Goal: Information Seeking & Learning: Find specific fact

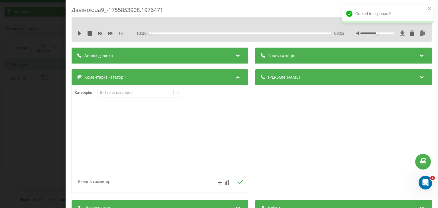
click at [45, 95] on div "Дзвінок : ua9_-1755853908.1976471 1 x - 10:20 00:02 00:02 Транскрипція Для AI-а…" at bounding box center [219, 104] width 438 height 208
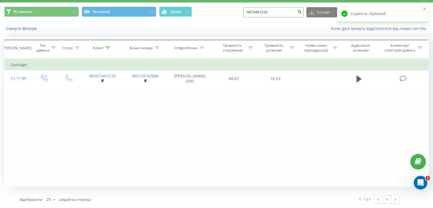
drag, startPoint x: 288, startPoint y: 17, endPoint x: 0, endPoint y: 48, distance: 290.0
click at [8, 44] on div "Всі дзвінки Основний Графік 0973467233 Експорт .csv .xls .xlsx [DATE] - [DATE] …" at bounding box center [216, 105] width 425 height 205
paste input "689140054"
type input "0689140054"
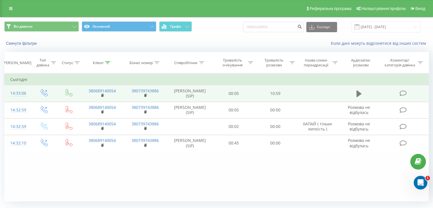
click at [359, 94] on icon at bounding box center [359, 93] width 5 height 7
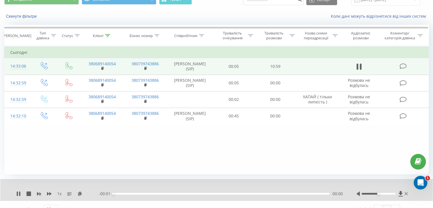
scroll to position [36, 0]
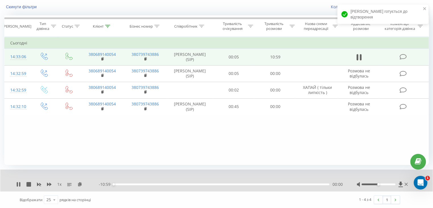
click at [177, 154] on div "Фільтрувати за умовою Дорівнює Введіть значення Скасувати OK Фільтрувати за умо…" at bounding box center [216, 101] width 425 height 128
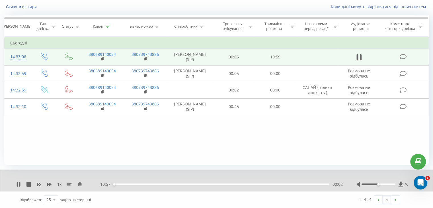
click at [16, 185] on div "1 x - 10:57 00:02 00:02" at bounding box center [216, 181] width 433 height 22
click at [18, 186] on icon at bounding box center [17, 184] width 1 height 5
click at [400, 184] on icon at bounding box center [401, 184] width 4 height 5
click at [405, 57] on icon at bounding box center [403, 57] width 7 height 6
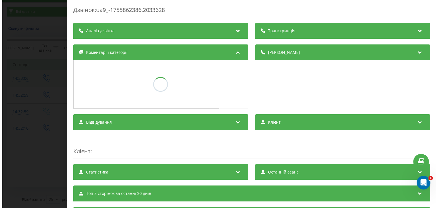
scroll to position [15, 0]
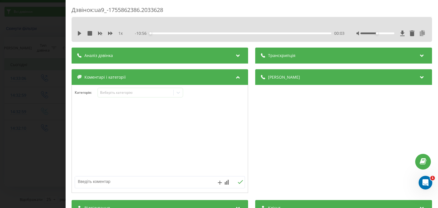
click at [419, 33] on icon at bounding box center [422, 33] width 7 height 6
